Goal: Transaction & Acquisition: Download file/media

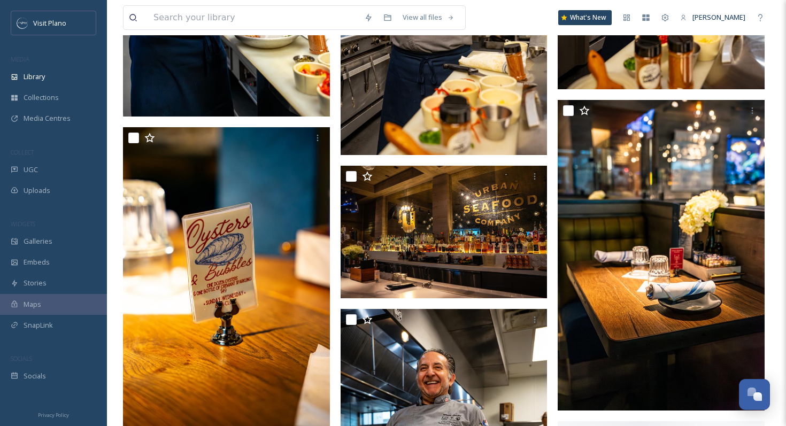
scroll to position [3219, 0]
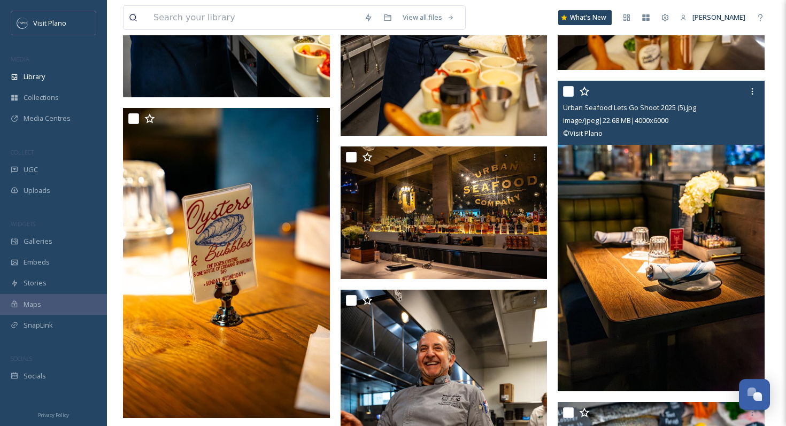
click at [637, 190] on img at bounding box center [660, 236] width 207 height 311
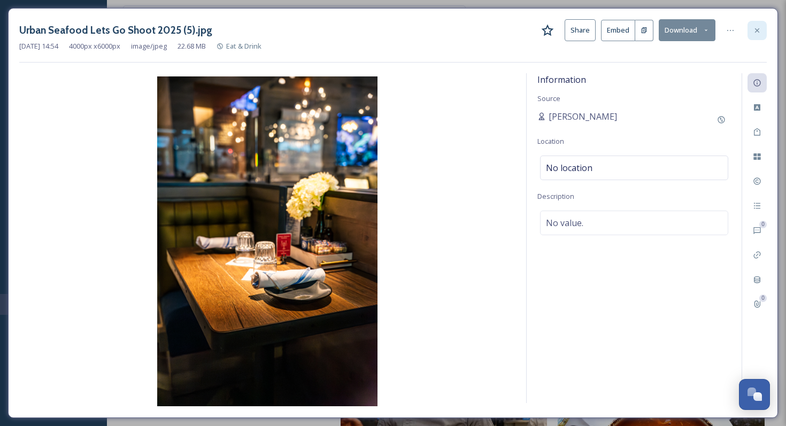
click at [753, 30] on icon at bounding box center [757, 30] width 9 height 9
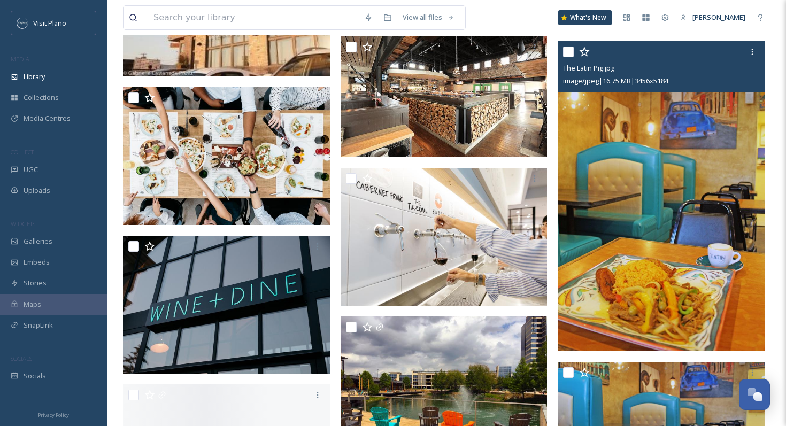
scroll to position [6203, 0]
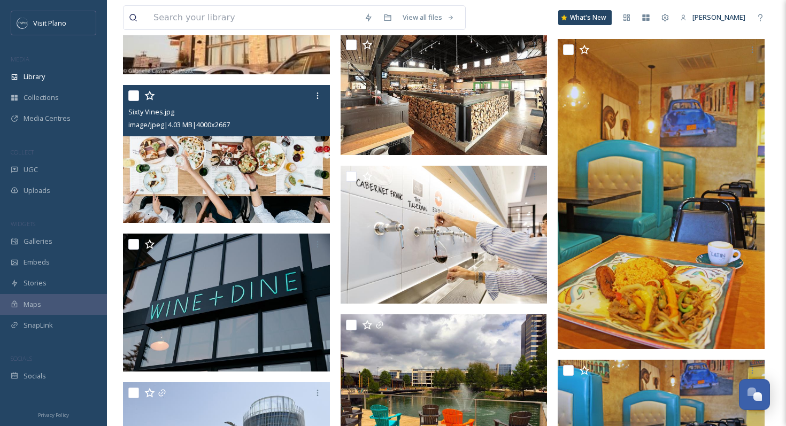
click at [233, 167] on img at bounding box center [226, 154] width 207 height 138
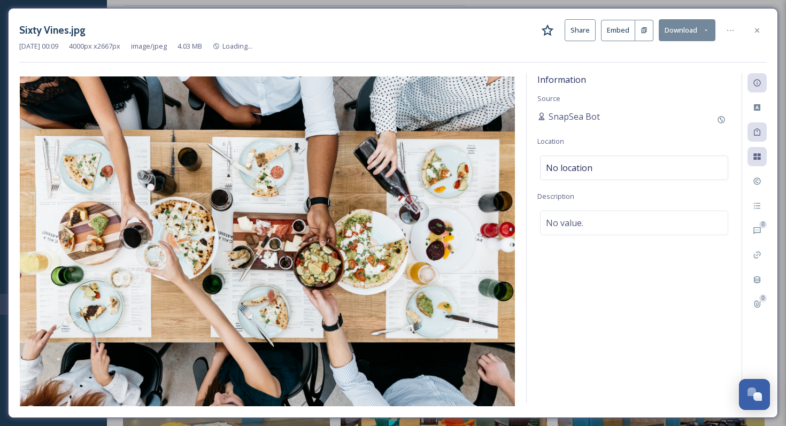
click at [673, 33] on button "Download" at bounding box center [686, 30] width 57 height 22
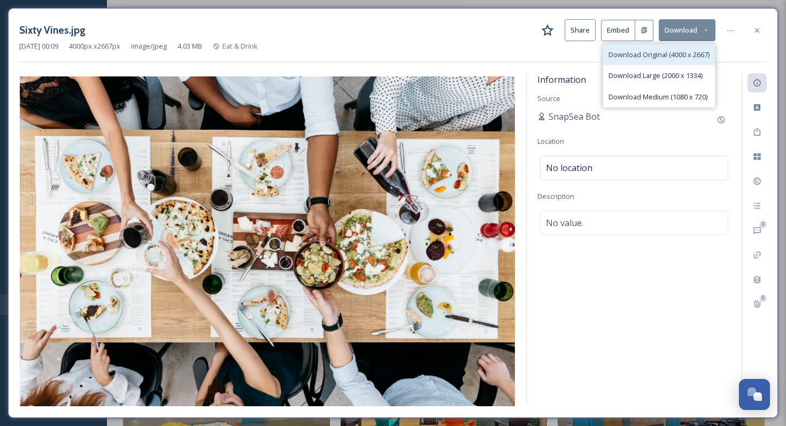
click at [651, 53] on span "Download Original (4000 x 2667)" at bounding box center [658, 55] width 101 height 10
